Goal: Task Accomplishment & Management: Manage account settings

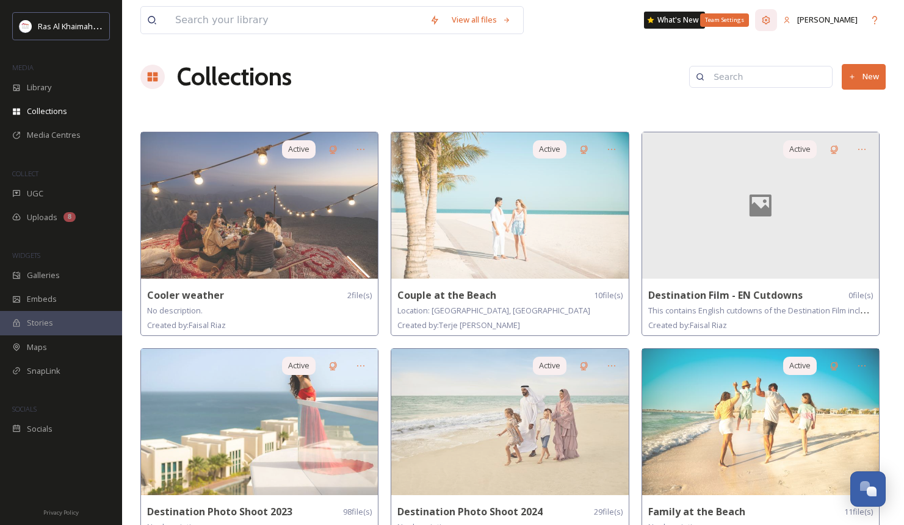
click at [771, 22] on icon at bounding box center [766, 20] width 10 height 10
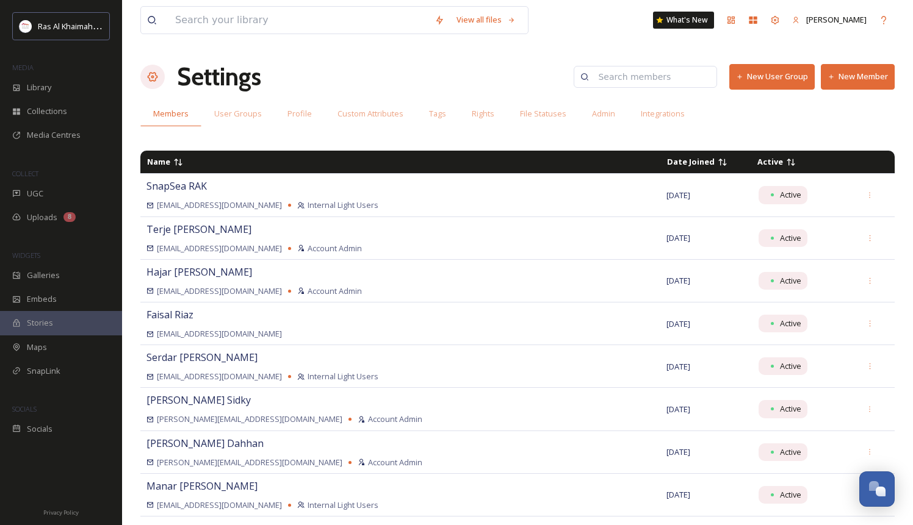
click at [641, 82] on input at bounding box center [651, 77] width 118 height 24
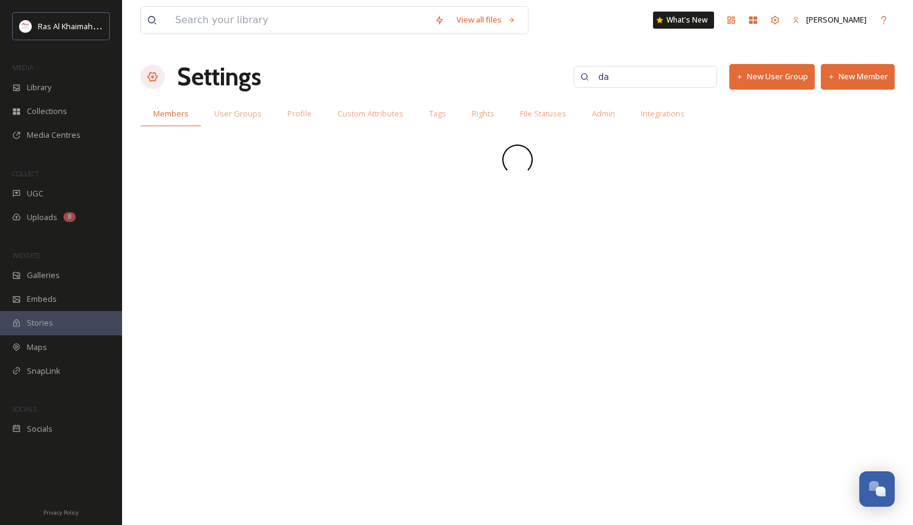
type input "d"
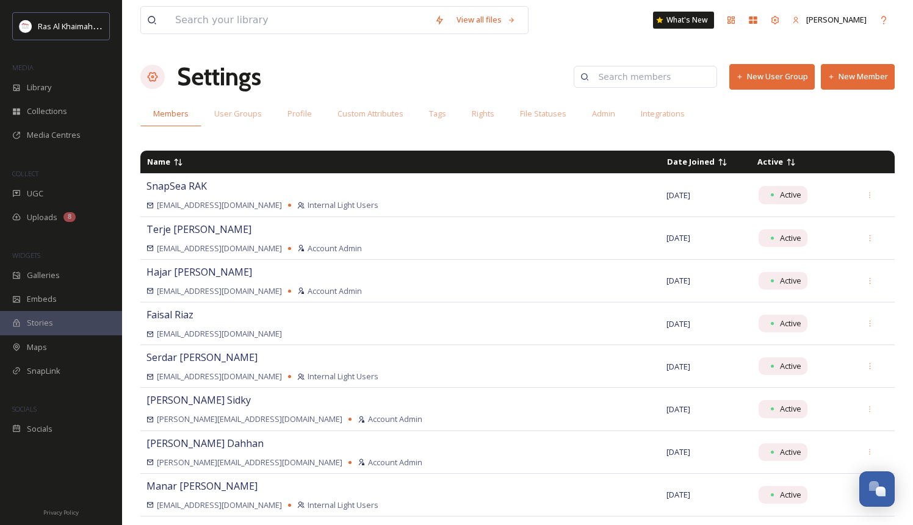
click at [860, 72] on button "New Member" at bounding box center [858, 76] width 74 height 25
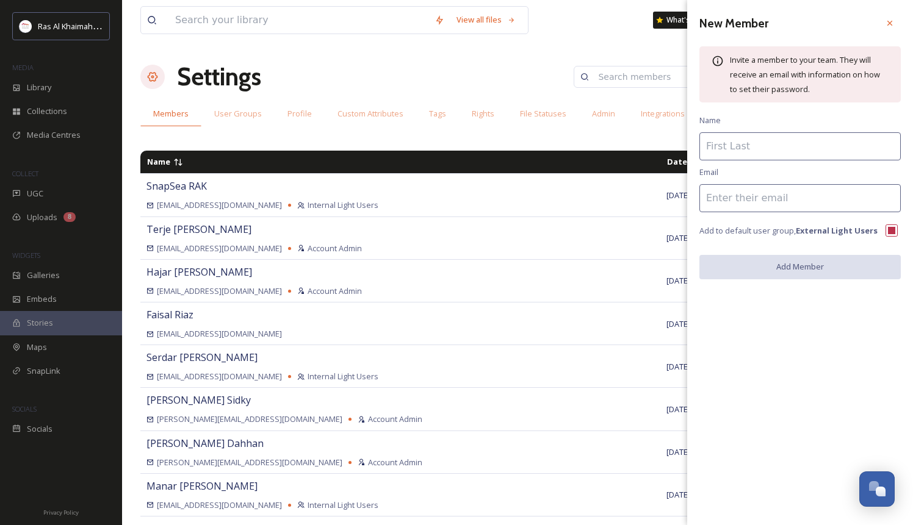
click at [748, 145] on input at bounding box center [799, 146] width 201 height 28
type input "[PERSON_NAME]"
paste input "[PERSON_NAME][EMAIL_ADDRESS][DOMAIN_NAME]"
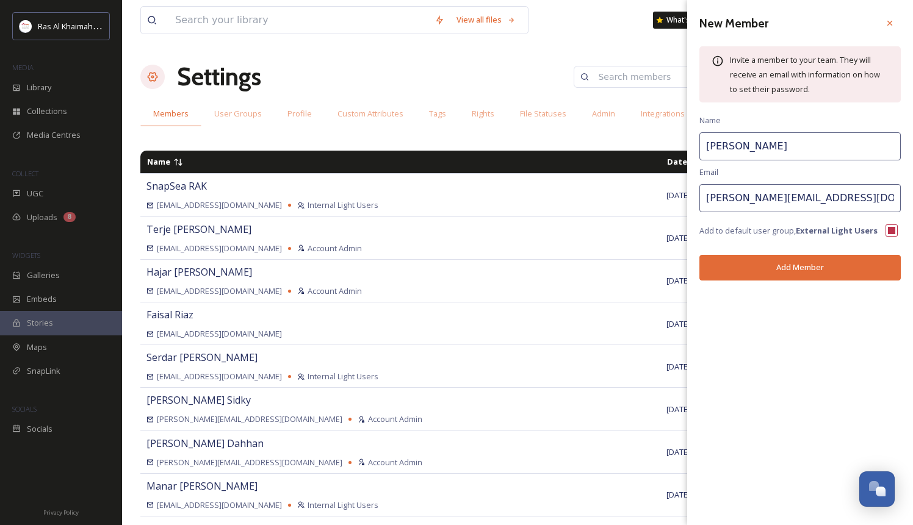
type input "[PERSON_NAME][EMAIL_ADDRESS][DOMAIN_NAME]"
click at [776, 268] on button "Add Member" at bounding box center [799, 267] width 201 height 25
